Goal: Go to known website: Access a specific website the user already knows

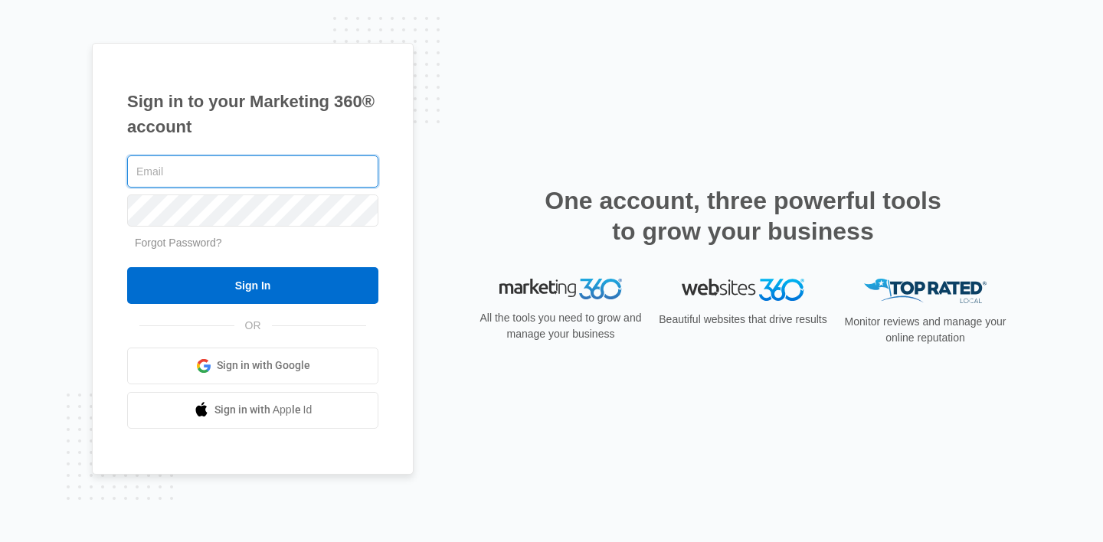
type input "[PERSON_NAME][EMAIL_ADDRESS][DOMAIN_NAME]"
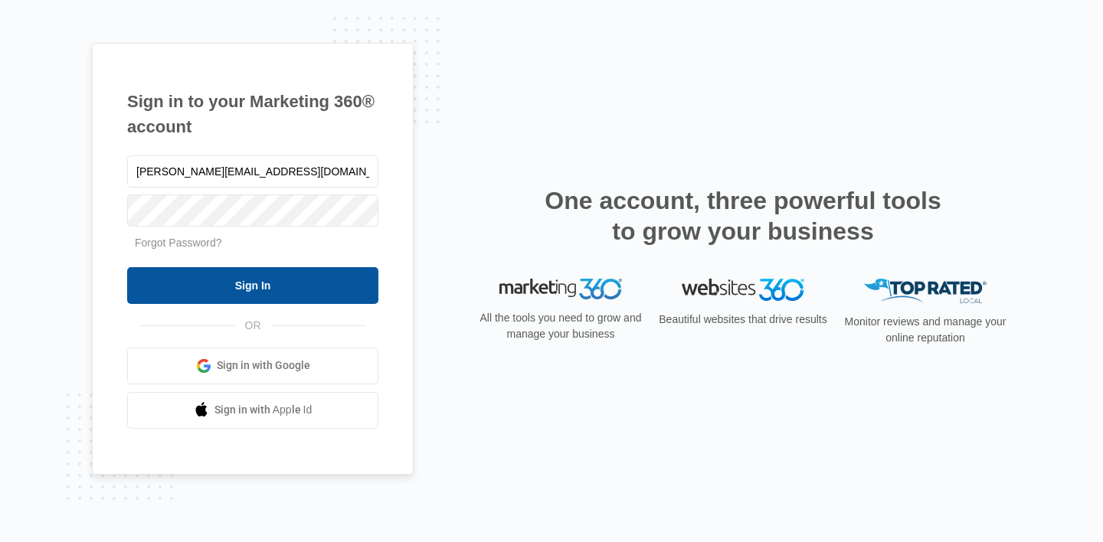
click at [268, 273] on input "Sign In" at bounding box center [252, 285] width 251 height 37
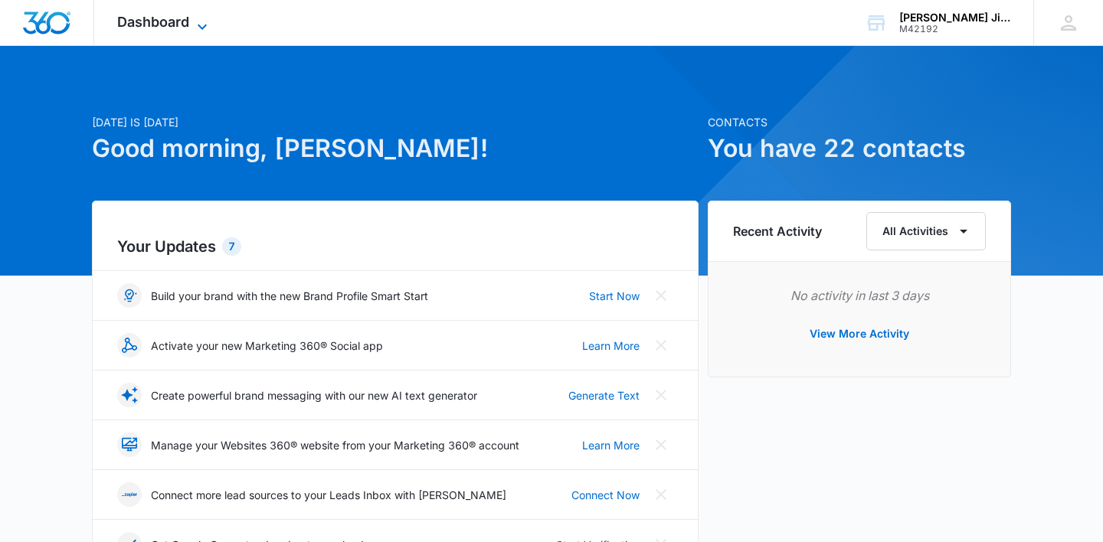
click at [185, 20] on span "Dashboard" at bounding box center [153, 22] width 72 height 16
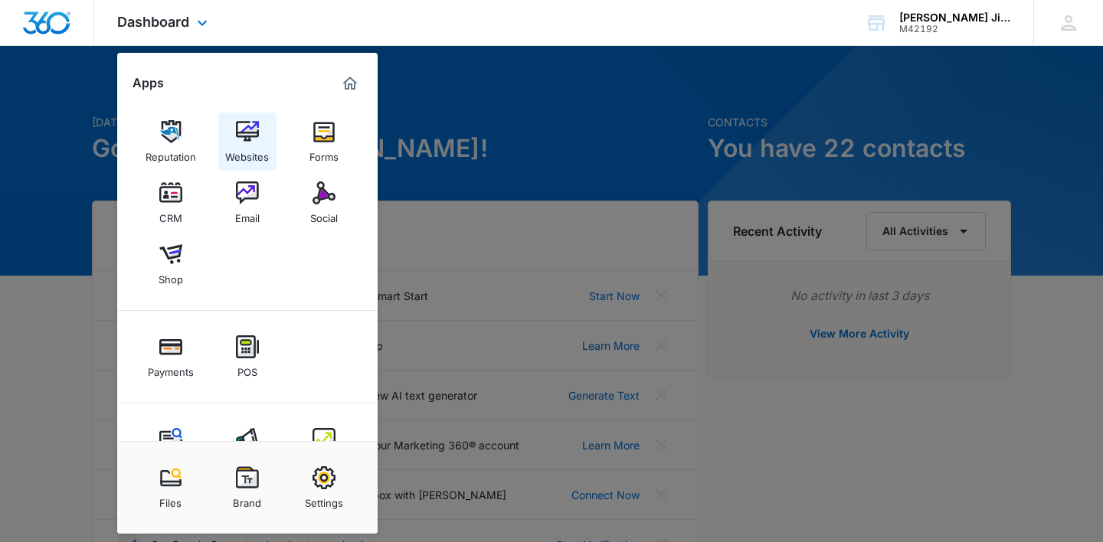
click at [256, 144] on div "Websites" at bounding box center [247, 153] width 44 height 20
